Goal: Information Seeking & Learning: Understand process/instructions

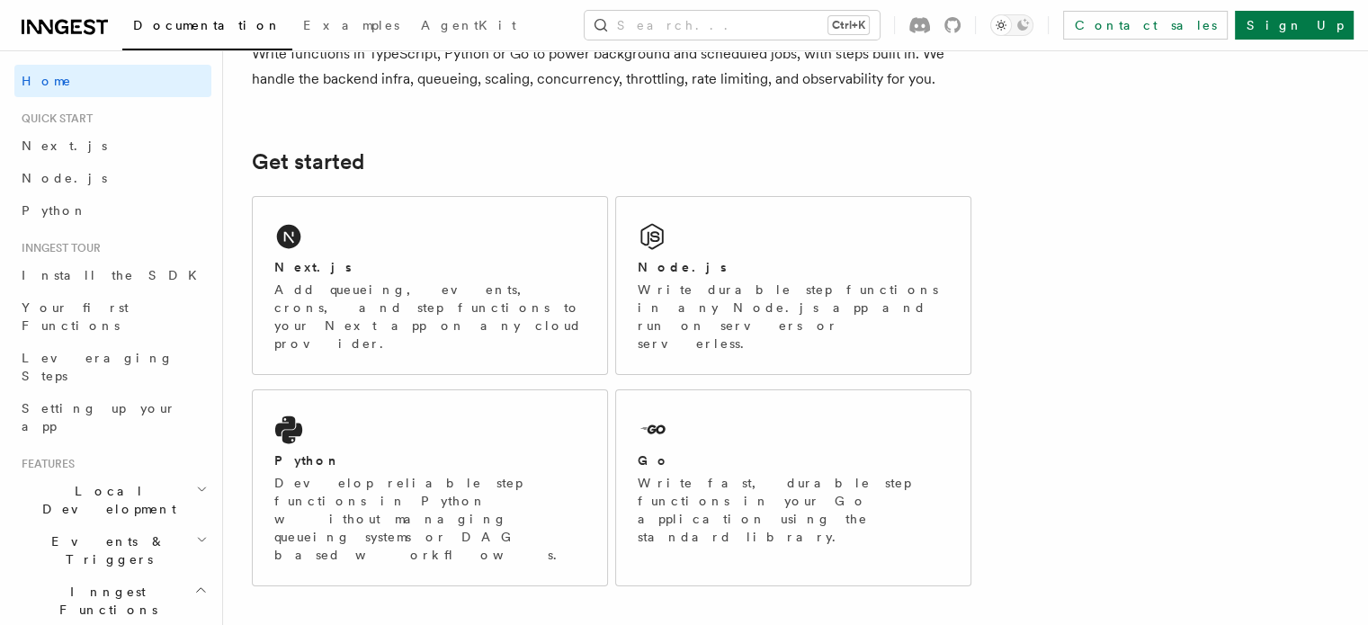
scroll to position [71, 0]
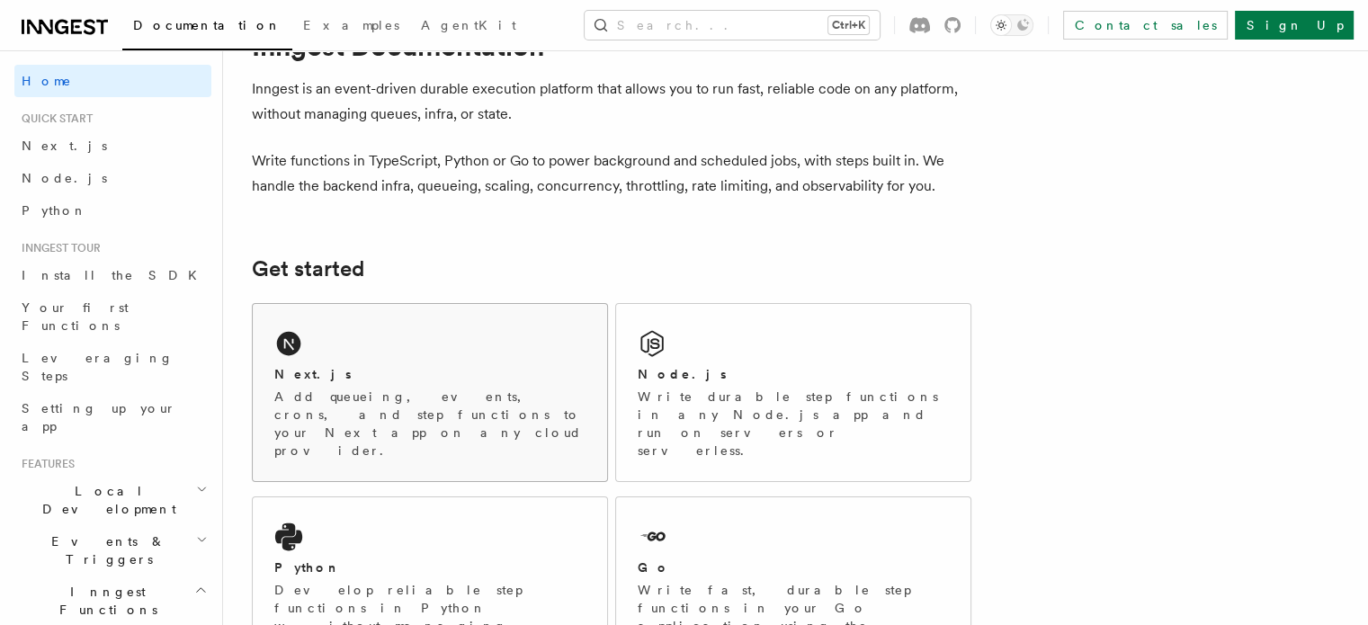
click at [381, 382] on div "Next.js" at bounding box center [429, 374] width 311 height 19
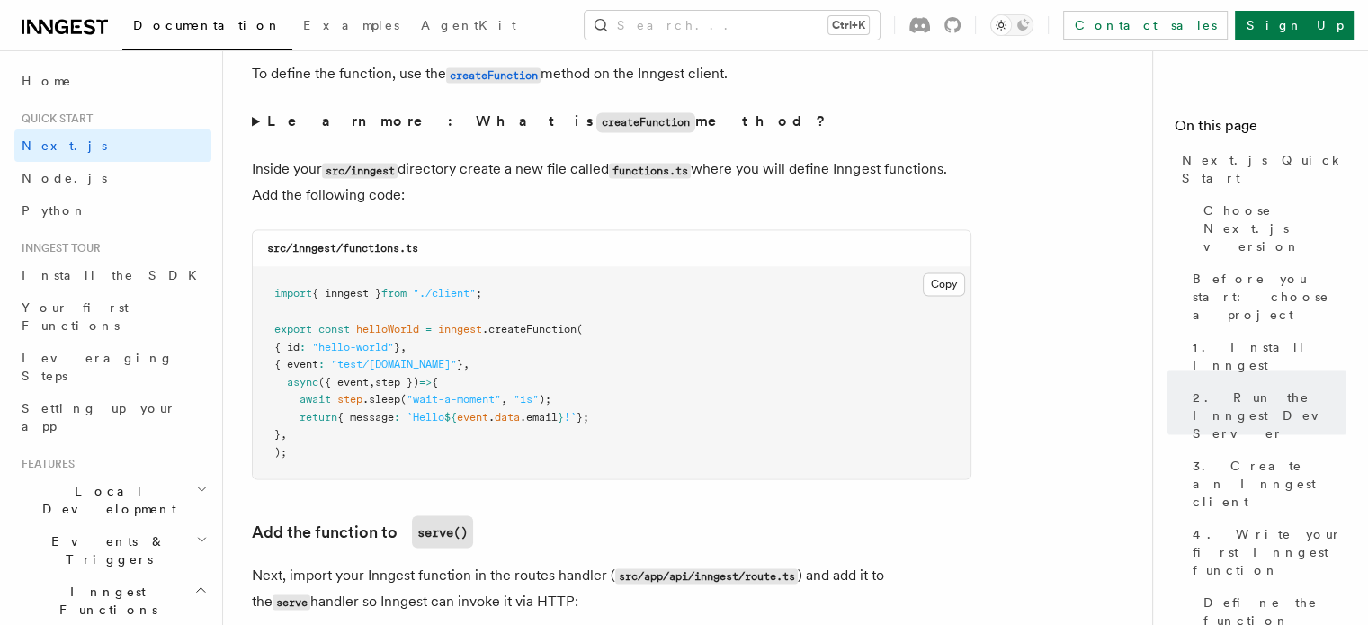
scroll to position [3107, 0]
click at [943, 290] on button "Copy Copied" at bounding box center [944, 284] width 42 height 23
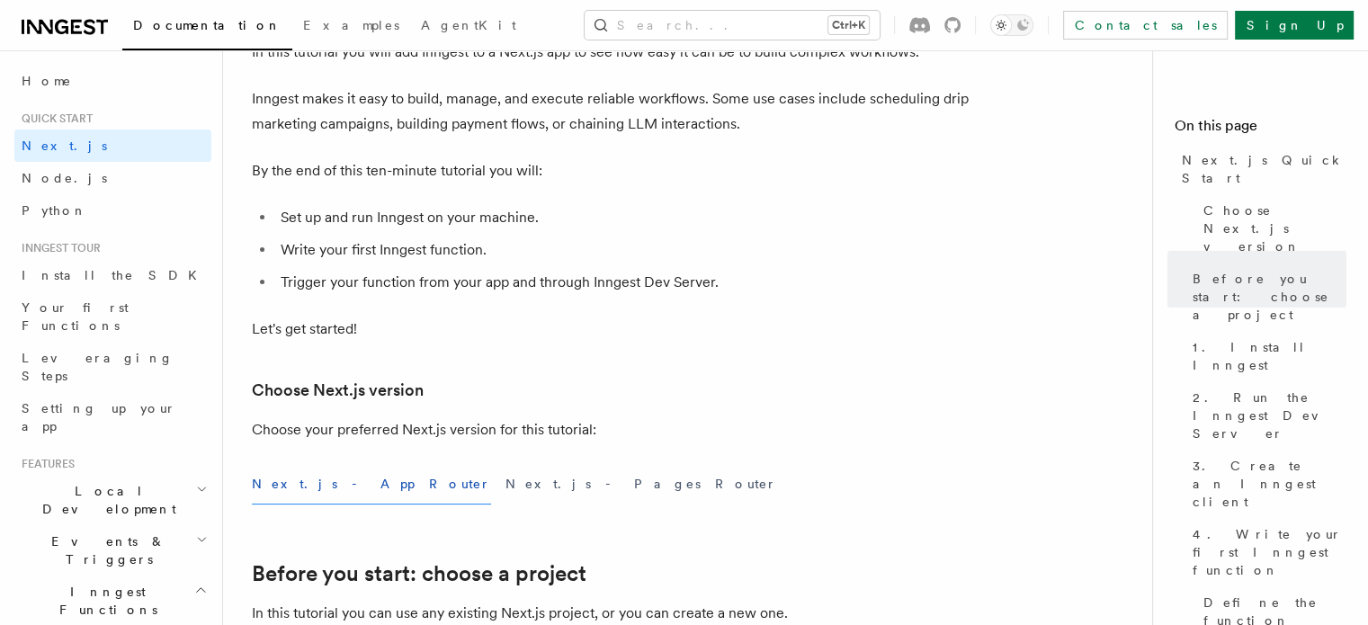
scroll to position [0, 0]
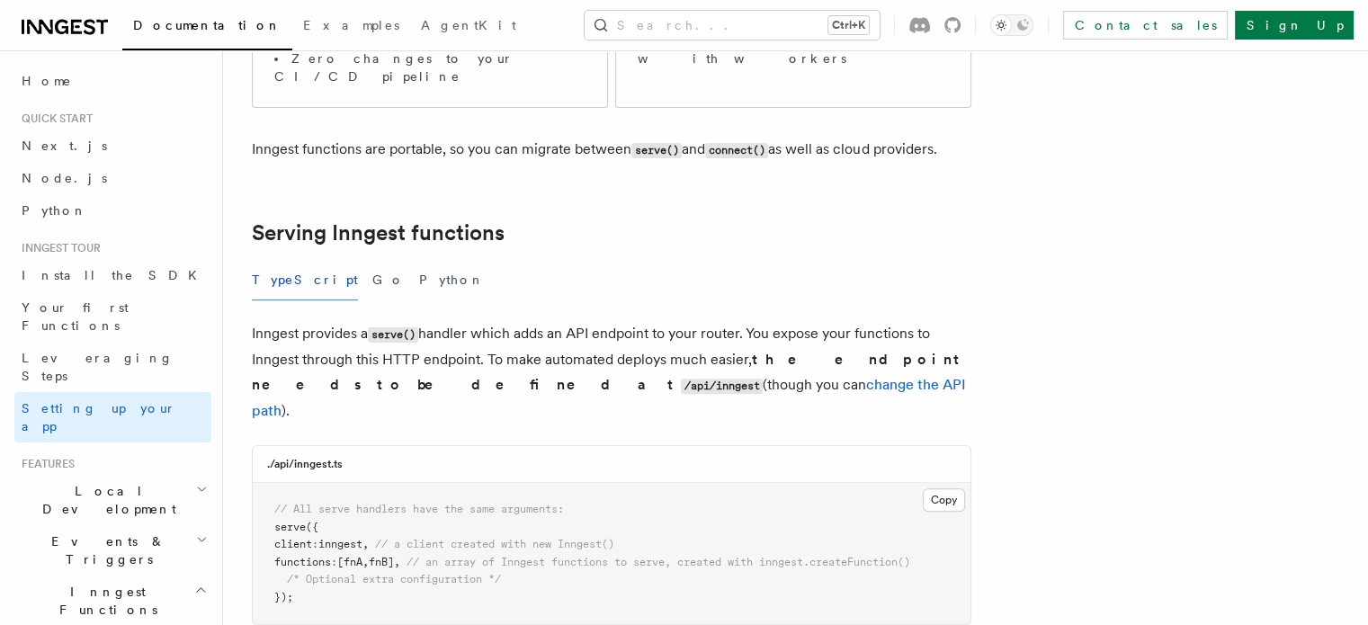
scroll to position [479, 0]
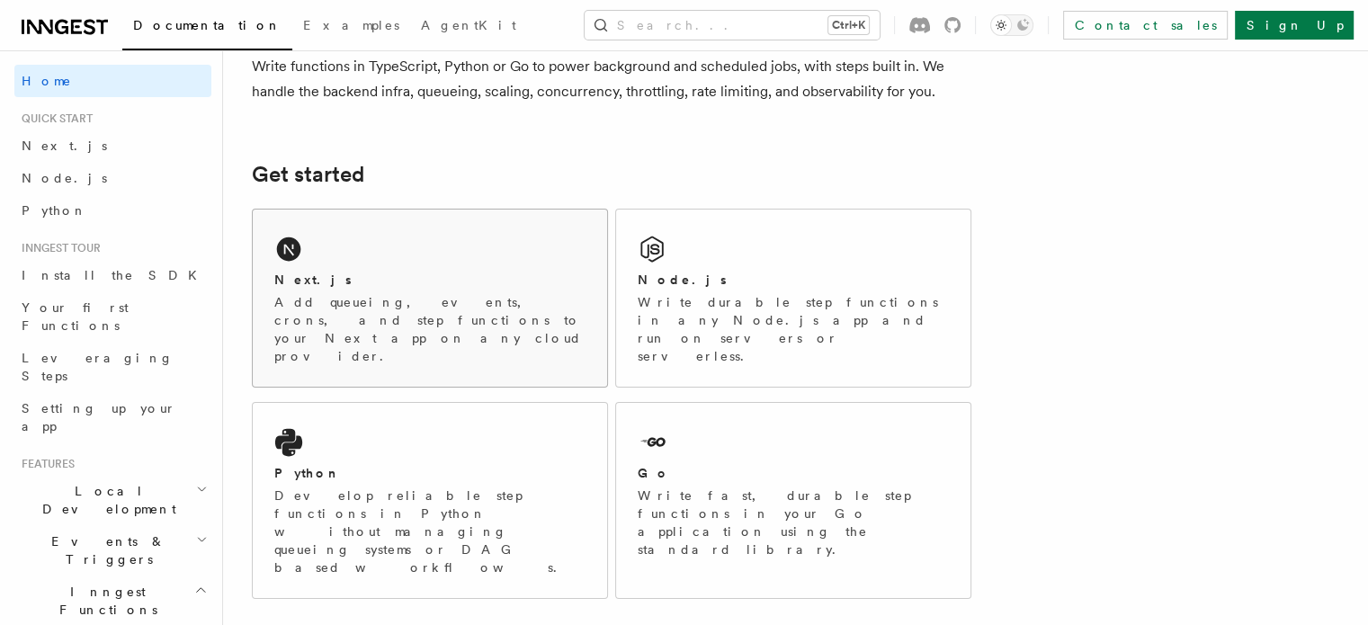
scroll to position [166, 0]
click at [467, 341] on div "Next.js Add queueing, events, crons, and step functions to your Next app on any…" at bounding box center [430, 298] width 354 height 177
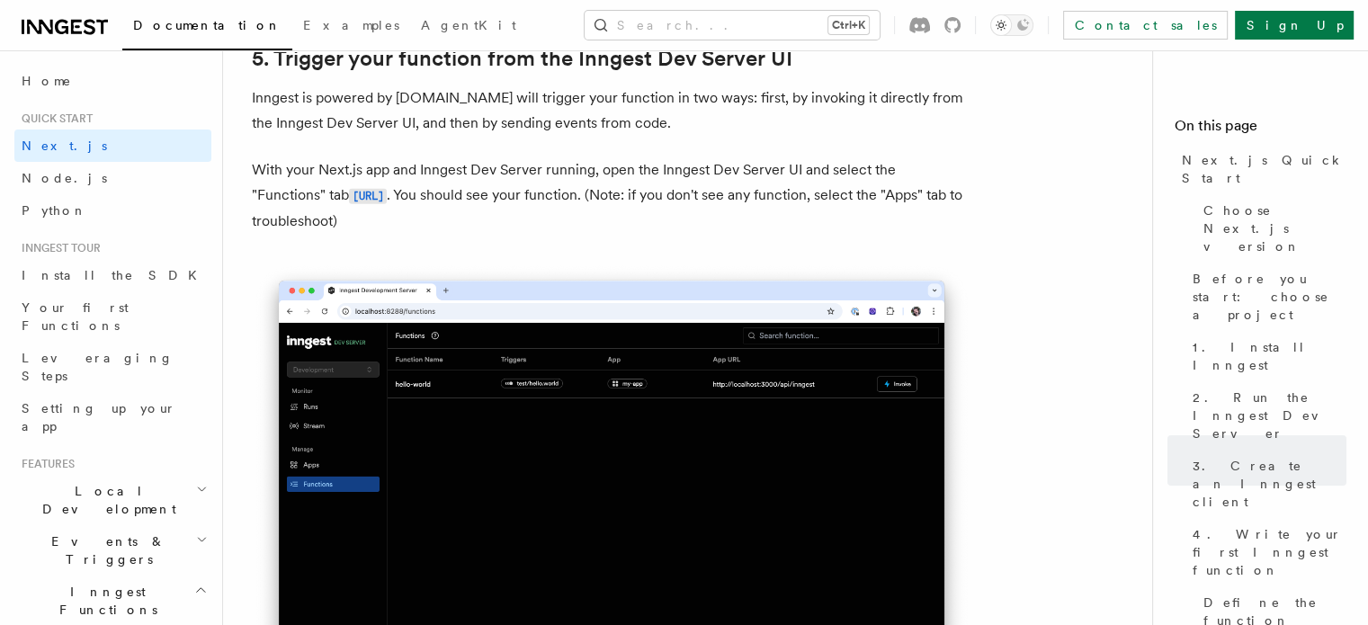
scroll to position [4195, 0]
